Goal: Task Accomplishment & Management: Manage account settings

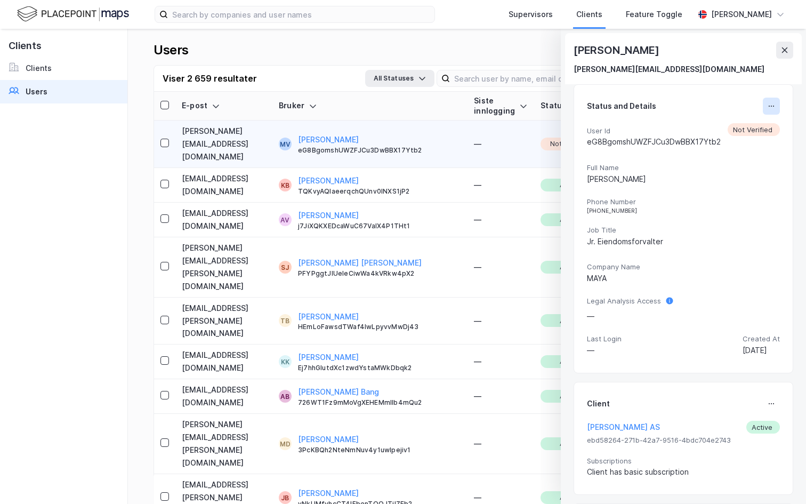
click at [768, 104] on icon at bounding box center [771, 106] width 9 height 9
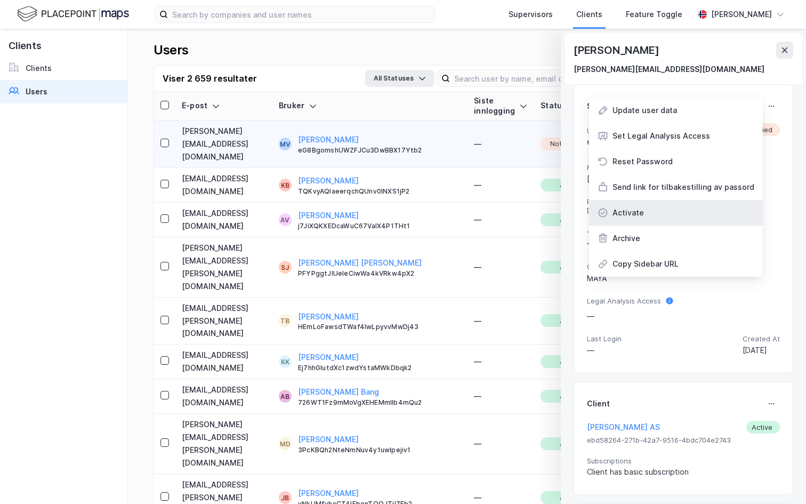
click at [687, 216] on div "Activate" at bounding box center [676, 213] width 174 height 26
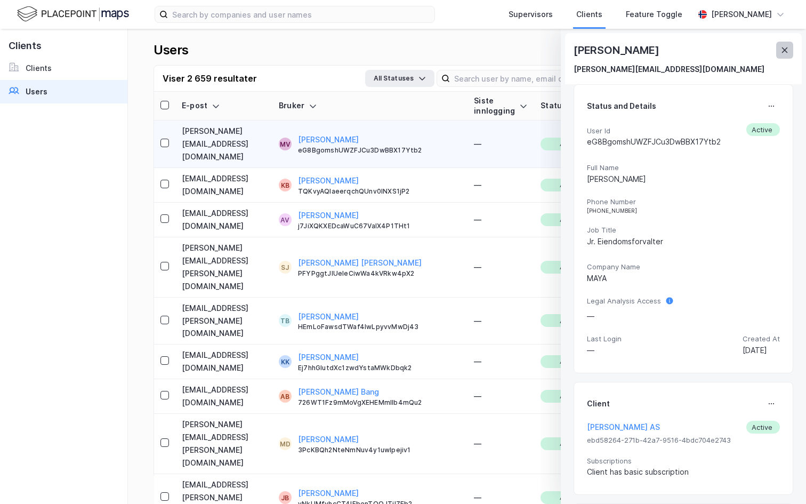
click at [784, 54] on button at bounding box center [784, 50] width 17 height 17
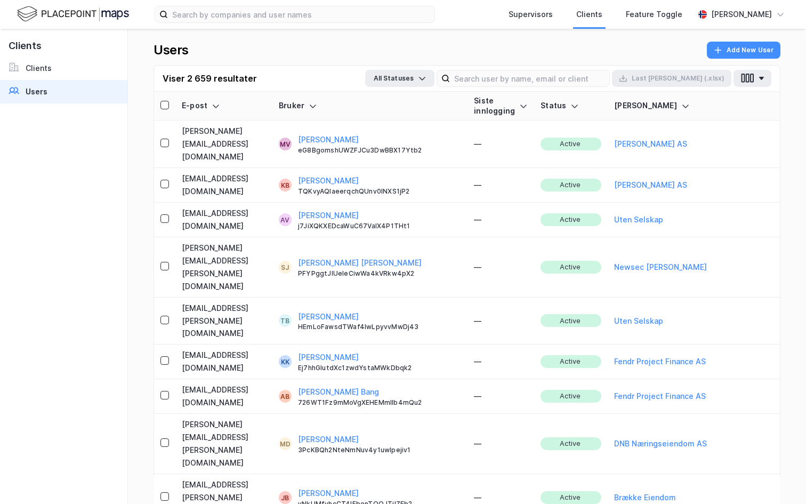
click at [781, 46] on div "Users Add New User Viser 2 659 resultater All Statuses Last [PERSON_NAME] (.xls…" at bounding box center [467, 266] width 678 height 475
